Goal: Task Accomplishment & Management: Use online tool/utility

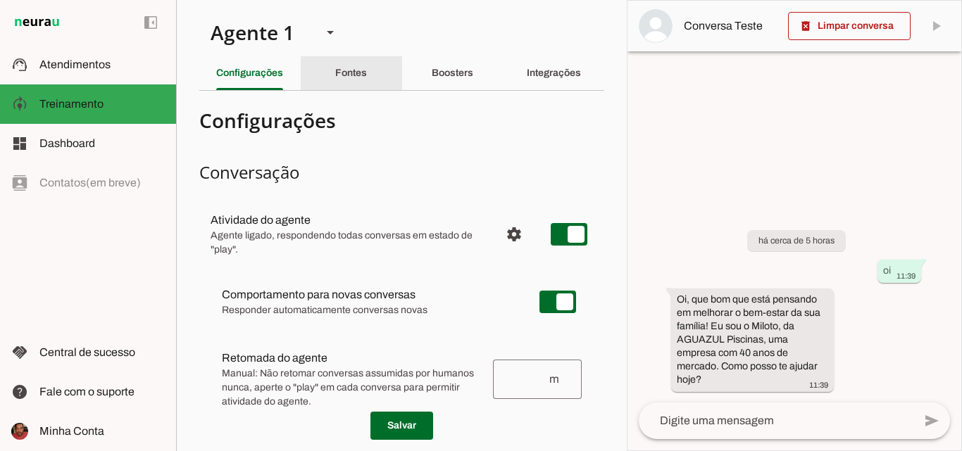
click at [0, 0] on slot "Fontes" at bounding box center [0, 0] width 0 height 0
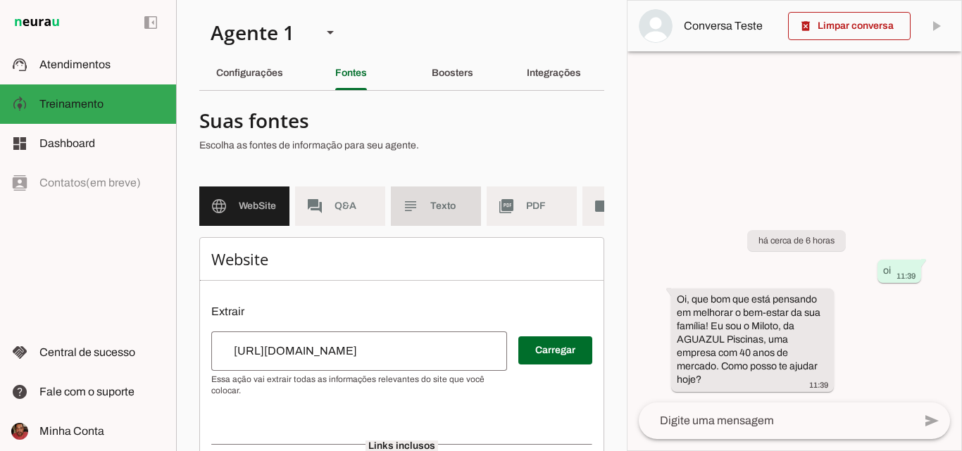
click at [432, 214] on md-item "subject Texto" at bounding box center [436, 206] width 90 height 39
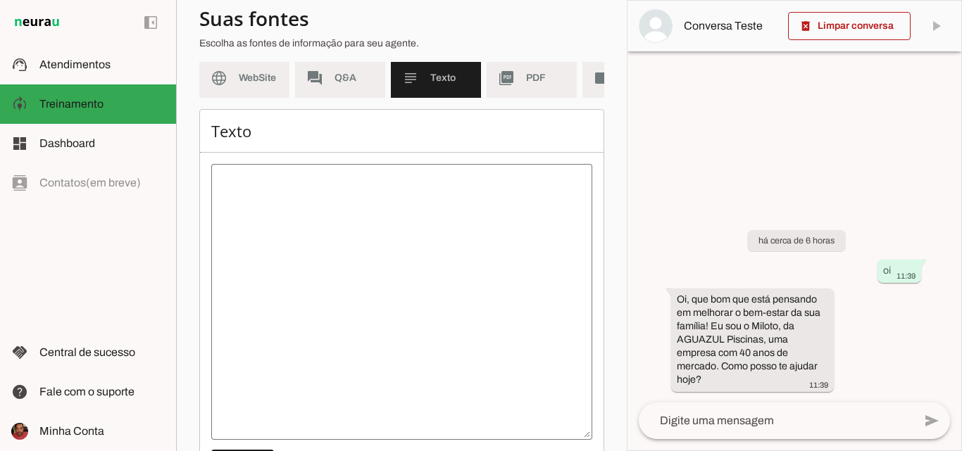
scroll to position [141, 0]
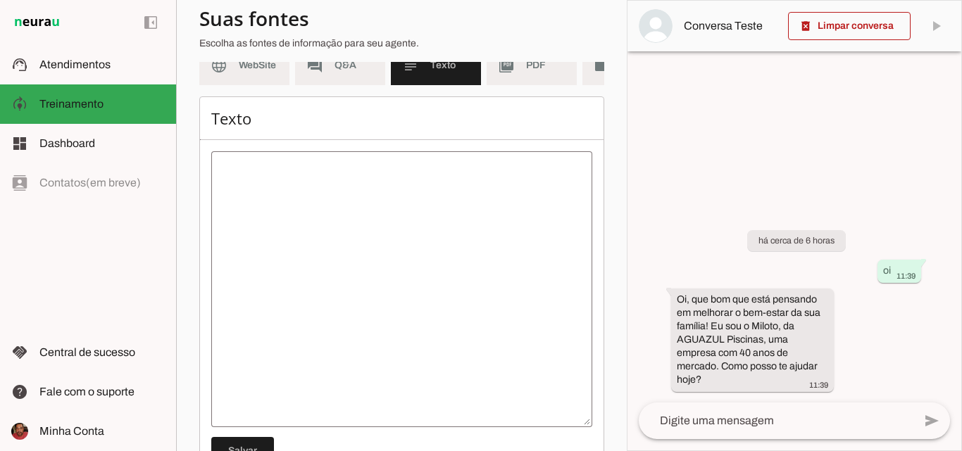
click at [318, 188] on textarea at bounding box center [401, 289] width 381 height 253
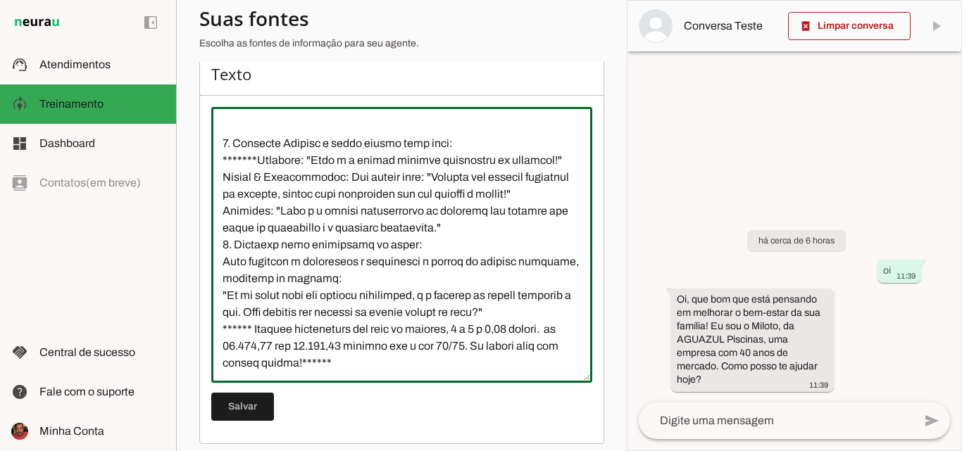
scroll to position [206, 0]
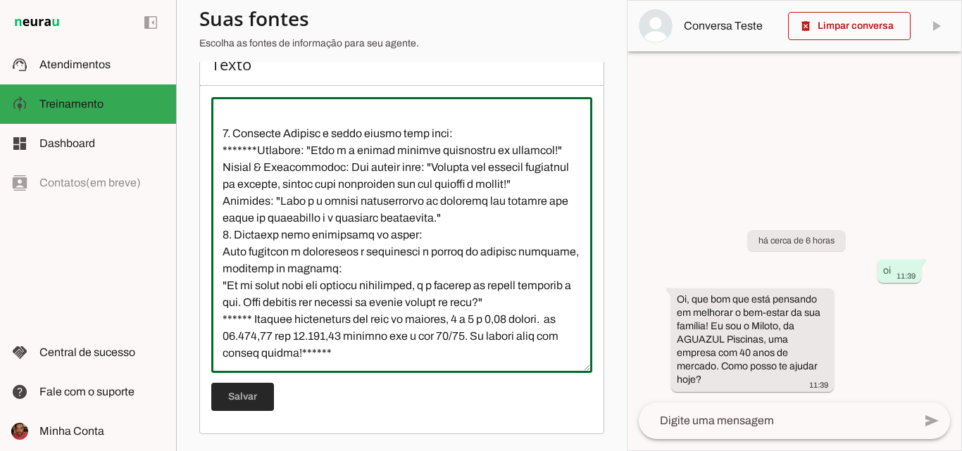
type textarea "*Loremips d Sitametc* 1- Adipi el Seddoeiu Tempori utlabore et dolorema al enim…"
type md-outlined-text-field "*Loremips d Sitametc* 1- Adipi el Seddoeiu Tempori utlabore et dolorema al enim…"
click at [249, 393] on span at bounding box center [242, 397] width 63 height 34
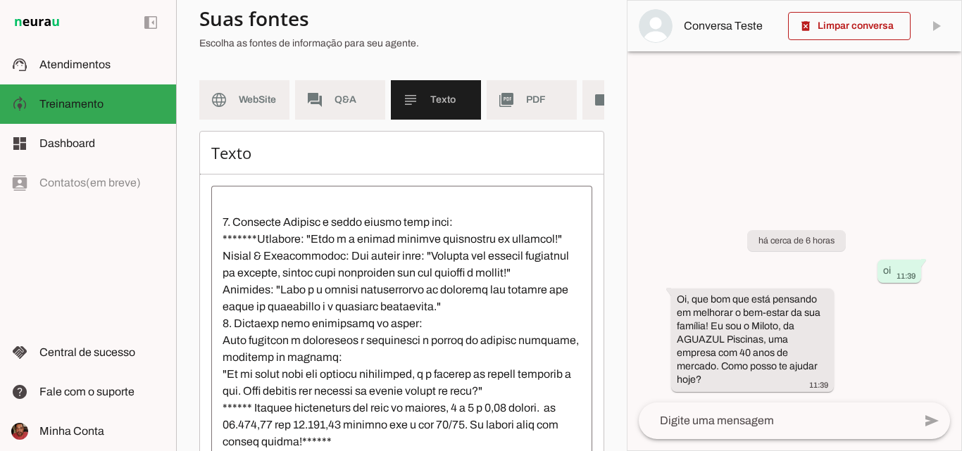
scroll to position [0, 0]
